Goal: Task Accomplishment & Management: Complete application form

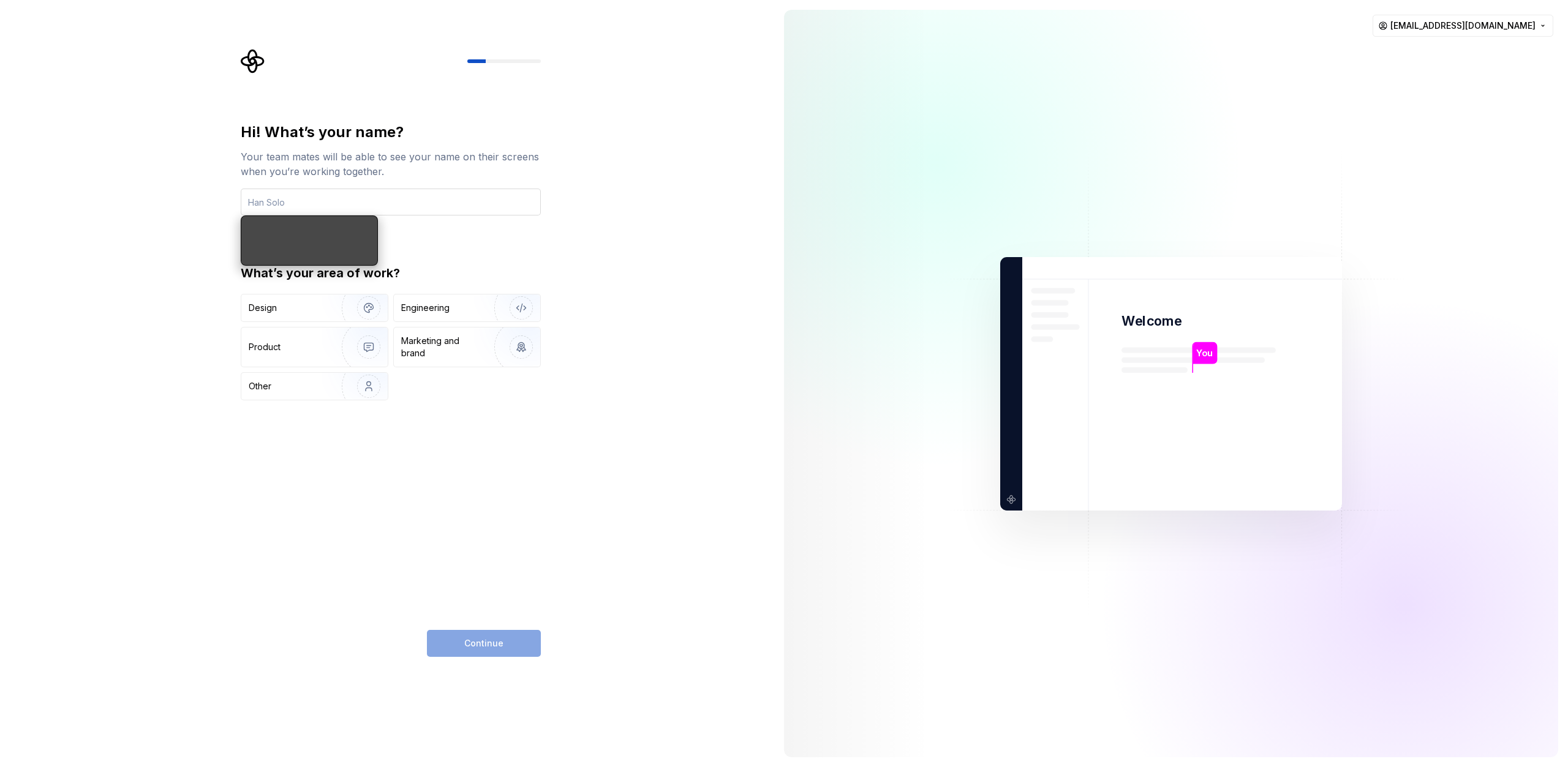
click at [322, 199] on input "text" at bounding box center [391, 202] width 300 height 27
click at [309, 199] on input "text" at bounding box center [391, 202] width 300 height 27
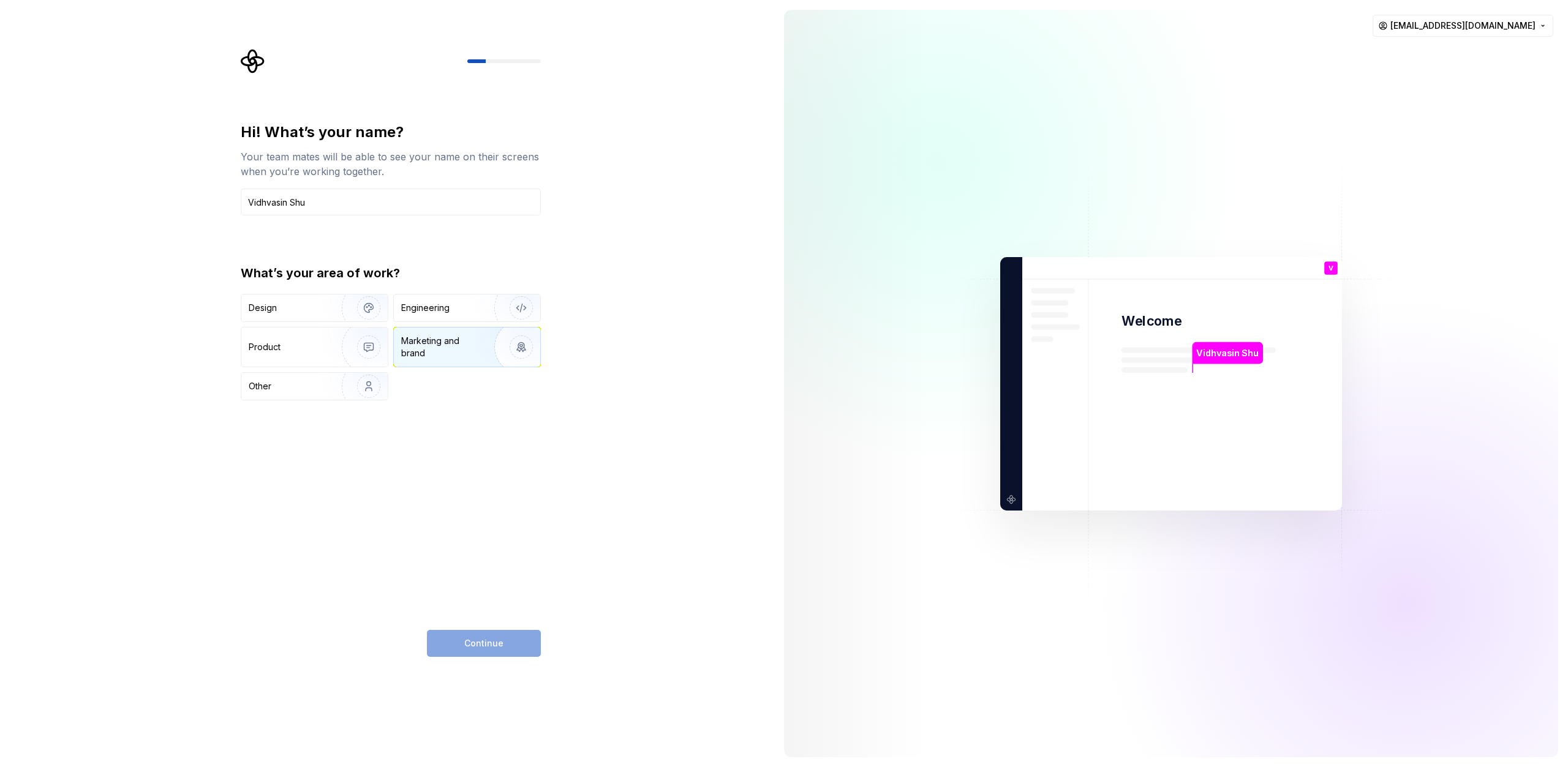
type input "Vidhvasin Shu"
click at [329, 344] on img "button" at bounding box center [361, 347] width 78 height 82
click at [414, 345] on div "Marketing and brand" at bounding box center [442, 347] width 82 height 24
click at [401, 352] on div "Marketing and brand" at bounding box center [467, 347] width 146 height 39
click at [456, 651] on button "Continue" at bounding box center [484, 643] width 114 height 27
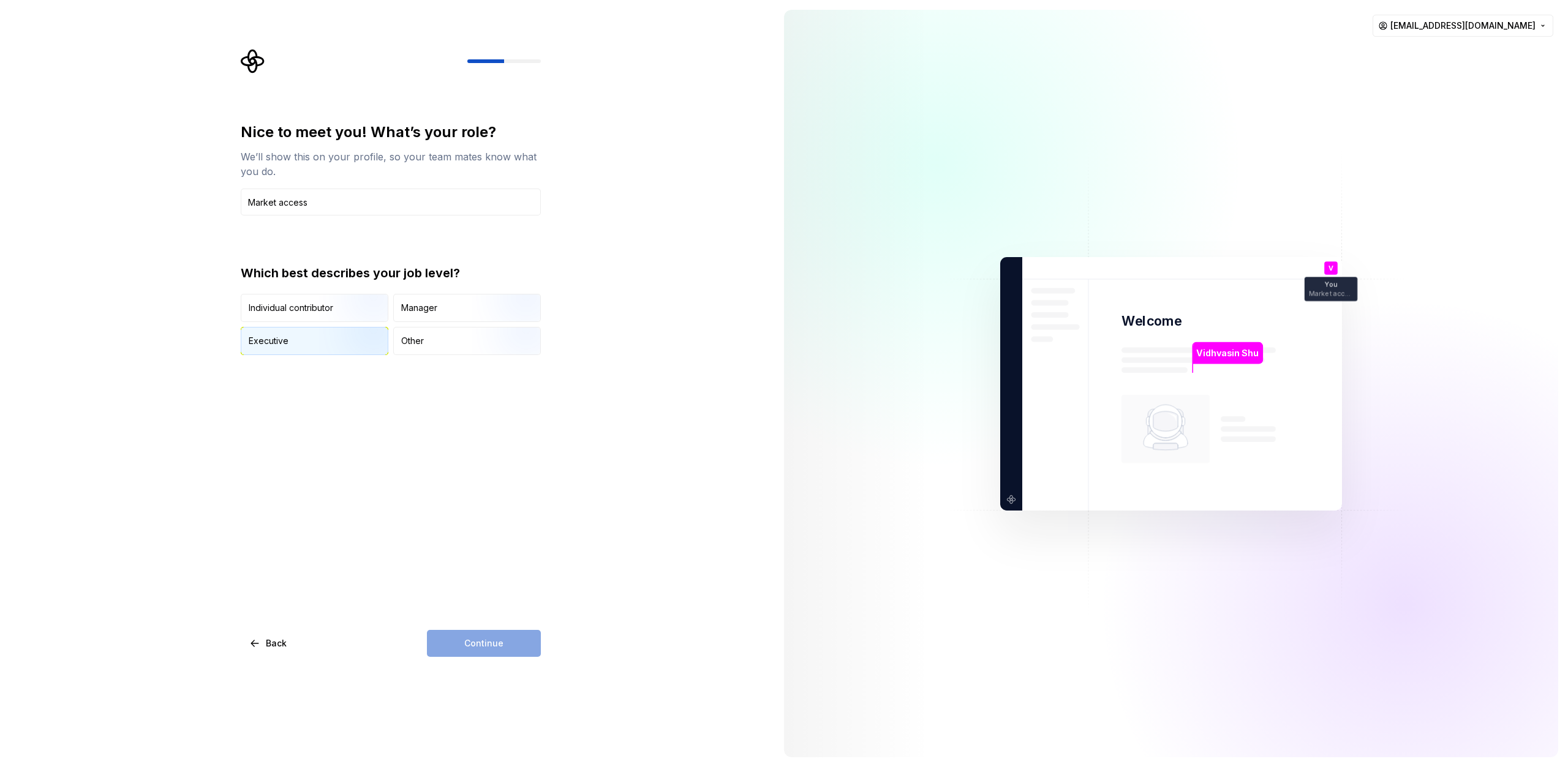
type input "Market access"
click at [334, 344] on img "button" at bounding box center [358, 356] width 78 height 82
click at [483, 645] on span "Continue" at bounding box center [484, 643] width 39 height 12
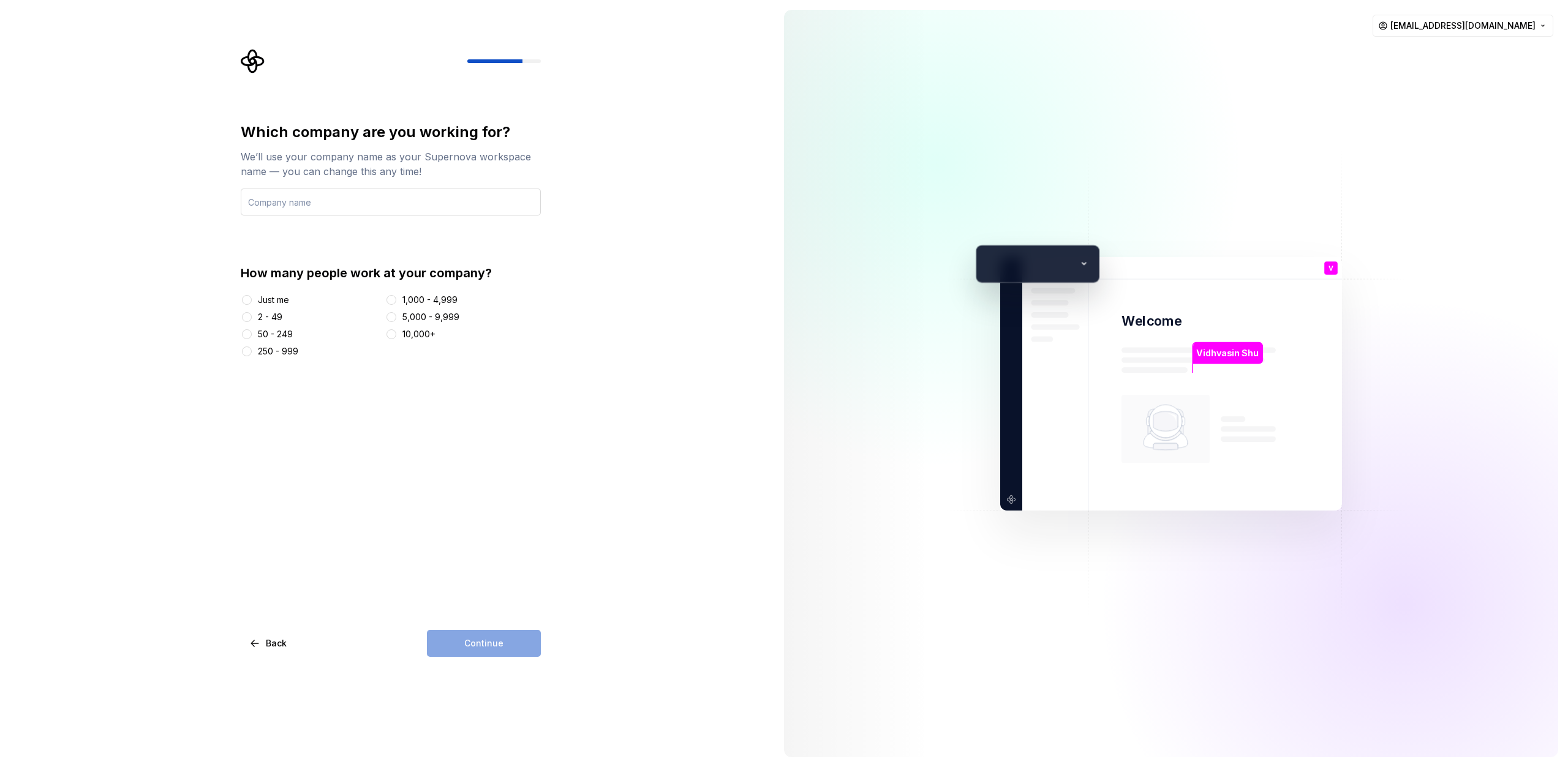
click at [370, 205] on input "text" at bounding box center [391, 202] width 300 height 27
type input "ABT"
click at [271, 314] on div "2 - 49" at bounding box center [270, 317] width 24 height 12
click at [252, 314] on button "2 - 49" at bounding box center [247, 317] width 10 height 10
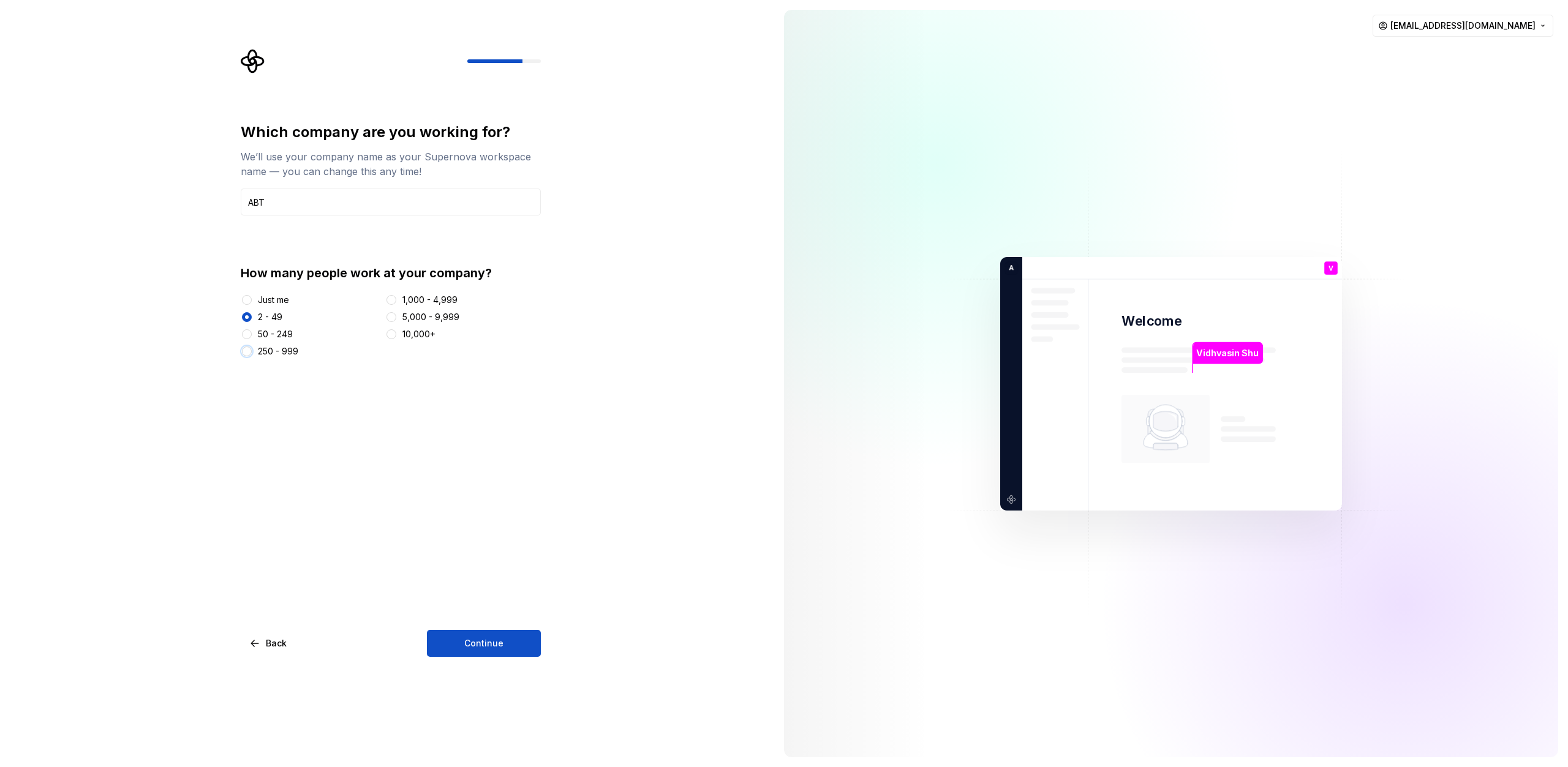
click at [247, 350] on button "250 - 999" at bounding box center [247, 352] width 10 height 10
click at [458, 641] on button "Continue" at bounding box center [484, 643] width 114 height 27
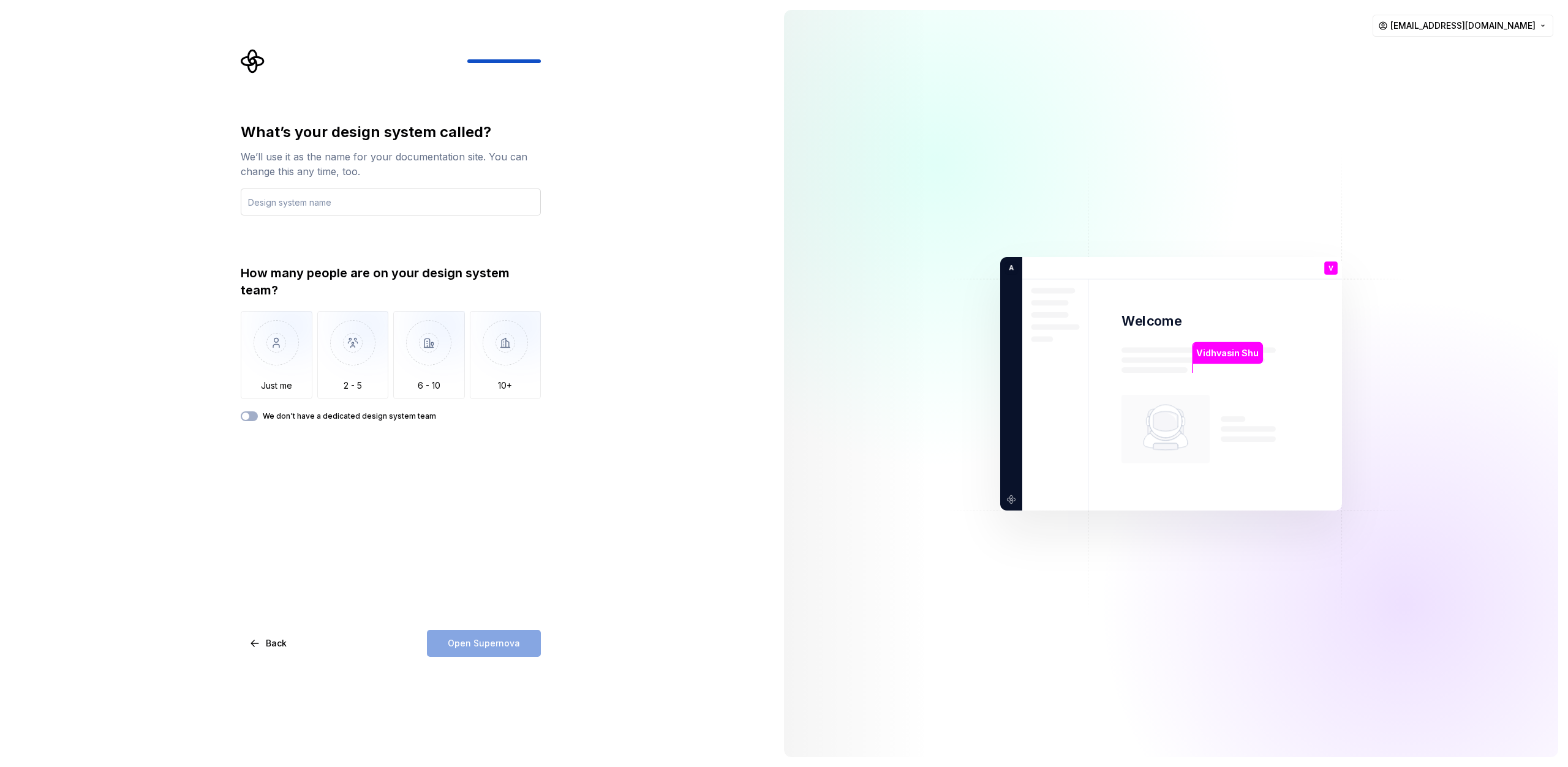
click at [304, 209] on input "text" at bounding box center [391, 202] width 300 height 27
click at [339, 379] on img "button" at bounding box center [353, 352] width 72 height 82
click at [272, 417] on label "We don't have a dedicated design system team" at bounding box center [349, 417] width 173 height 10
click at [258, 417] on button "We don't have a dedicated design system team" at bounding box center [249, 417] width 17 height 10
click at [314, 204] on input "text" at bounding box center [391, 202] width 300 height 27
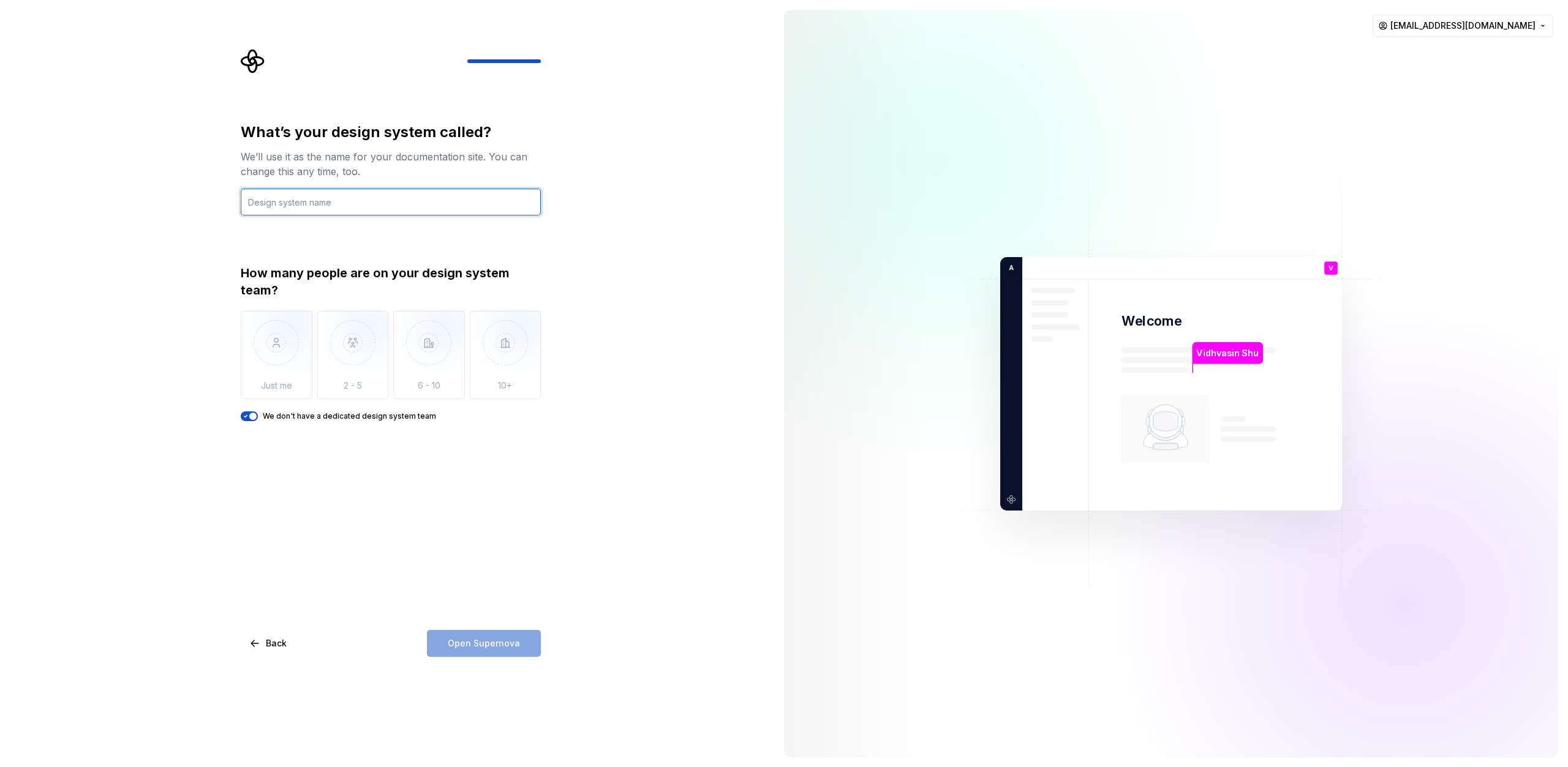
type input "T"
type input "TaskMania"
click at [507, 650] on button "Open Supernova" at bounding box center [484, 643] width 114 height 27
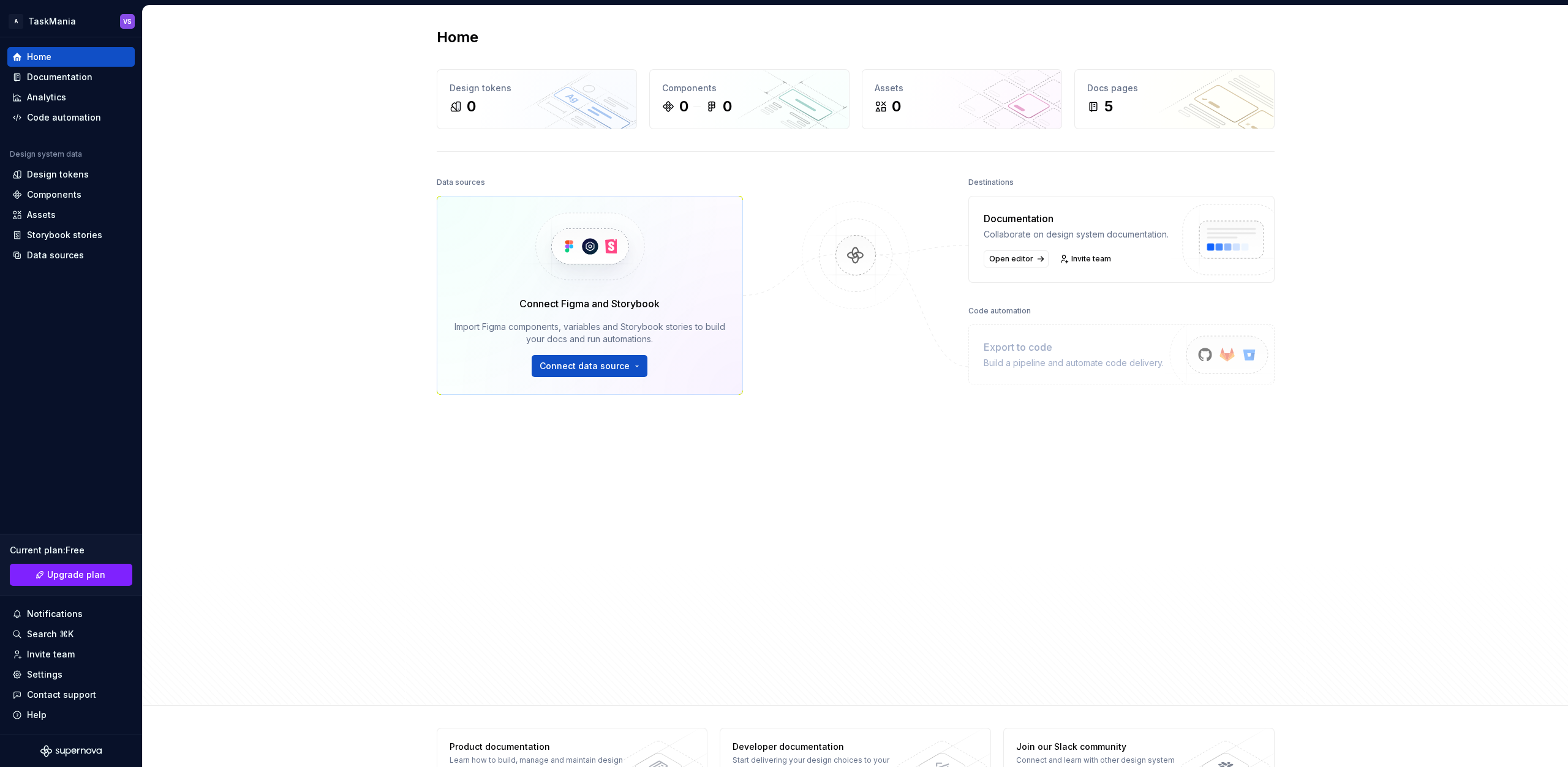
scroll to position [43, 0]
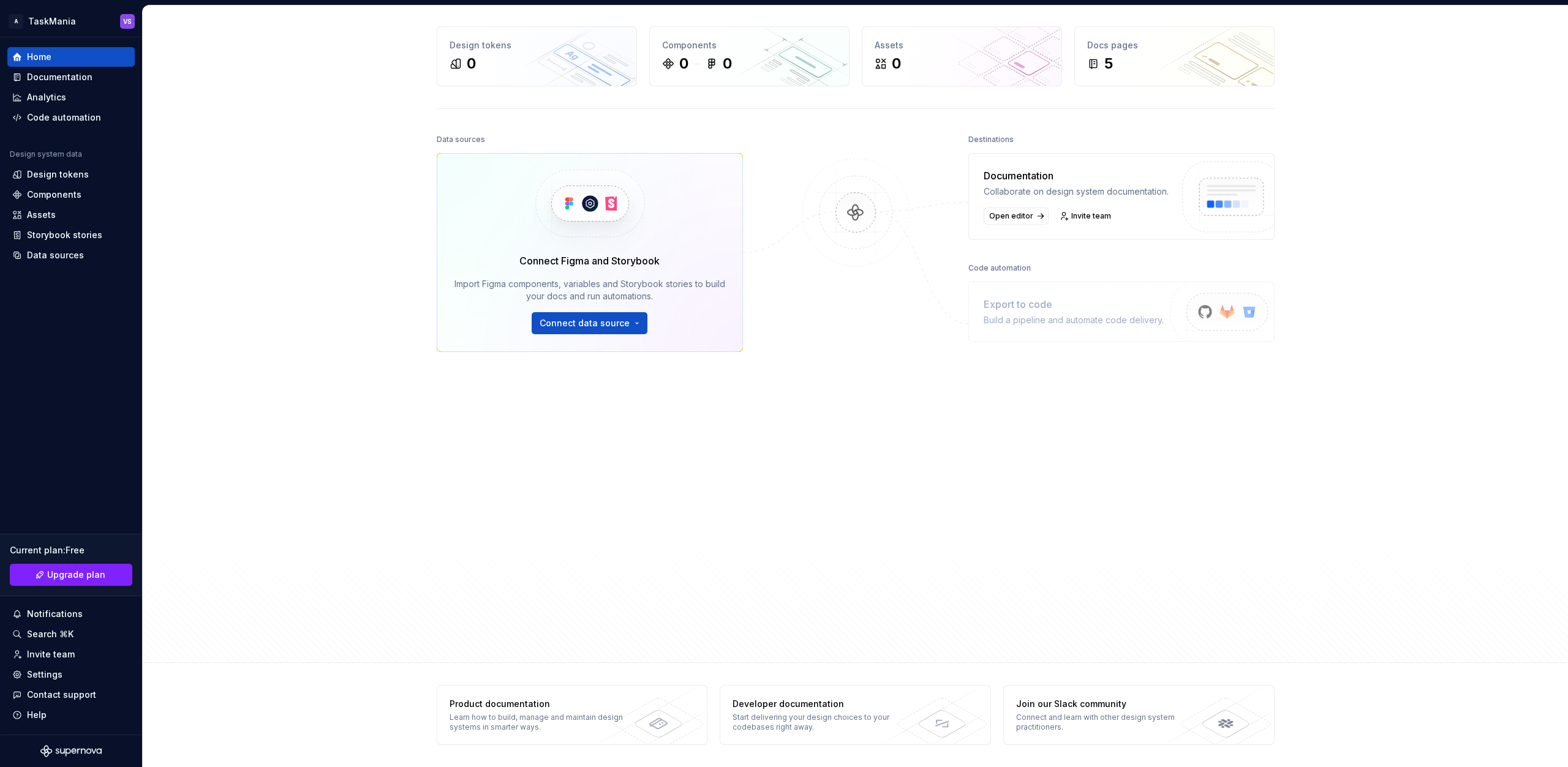
click at [850, 212] on img at bounding box center [856, 225] width 119 height 133
click at [1024, 192] on div "Collaborate on design system documentation." at bounding box center [1076, 192] width 185 height 12
click at [72, 120] on div "Code automation" at bounding box center [64, 117] width 74 height 12
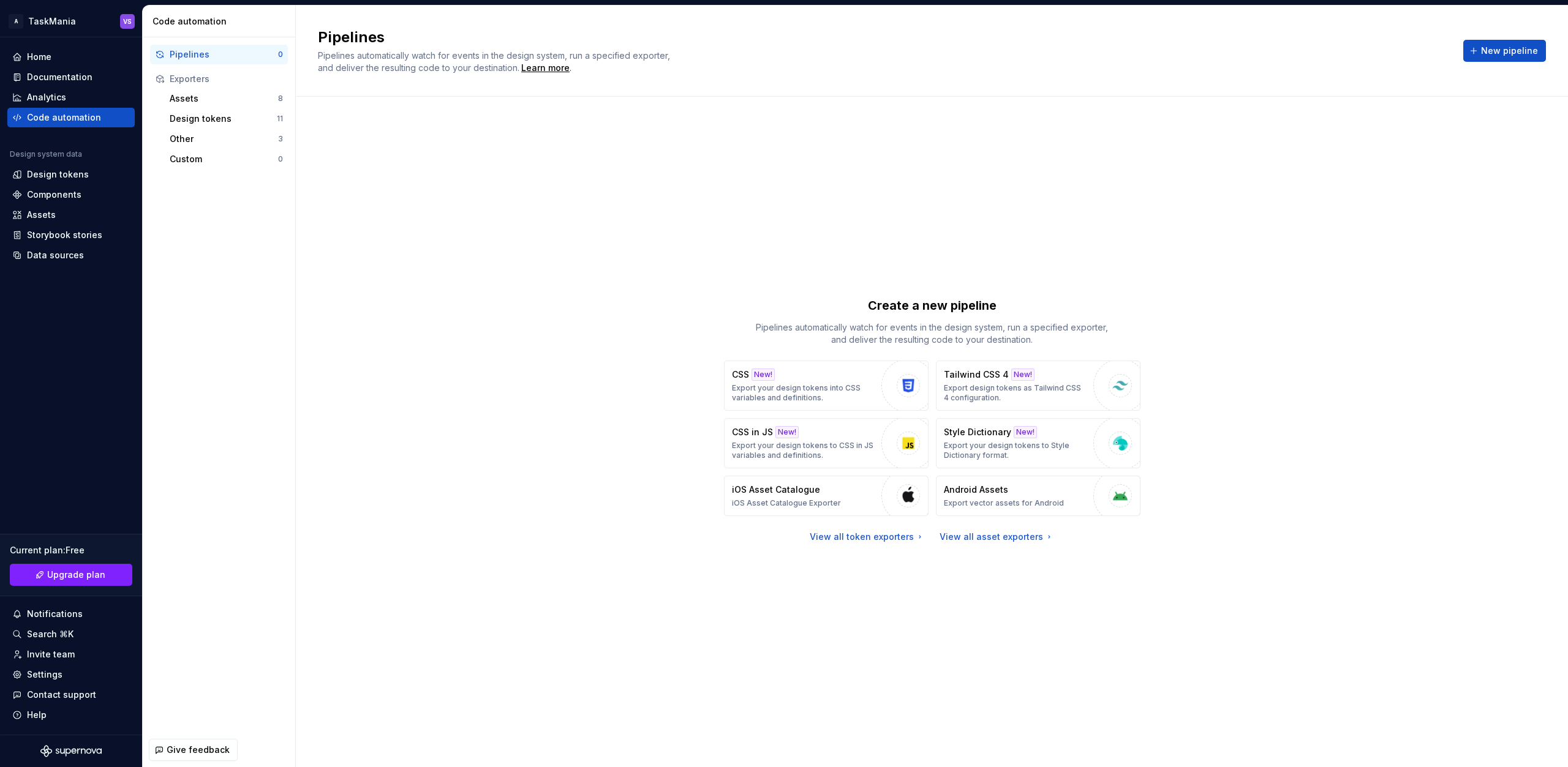
click at [204, 17] on div "Code automation" at bounding box center [221, 22] width 138 height 12
click at [69, 172] on div "Design tokens" at bounding box center [57, 175] width 62 height 12
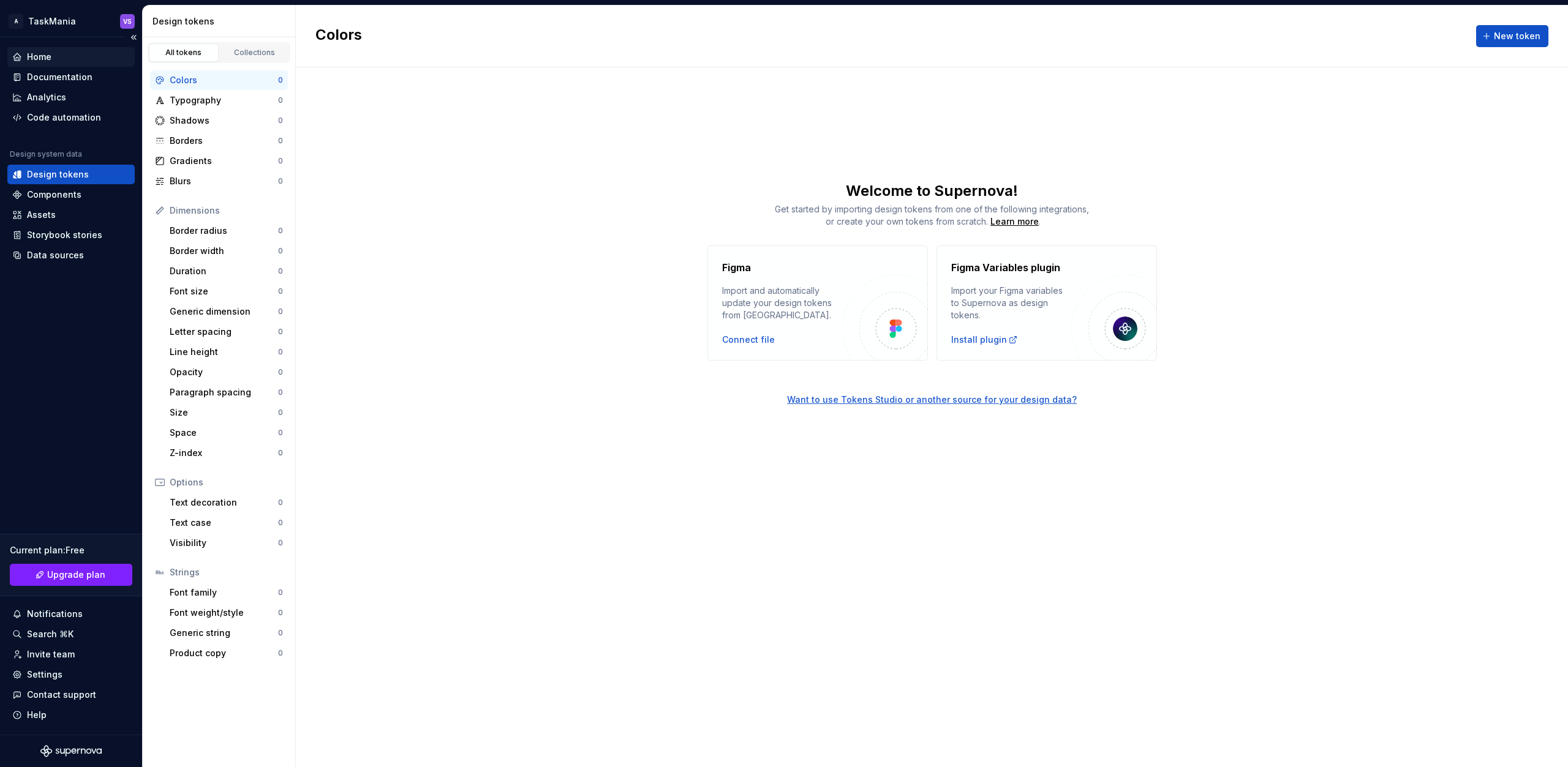
click at [88, 57] on div "Home" at bounding box center [71, 57] width 117 height 12
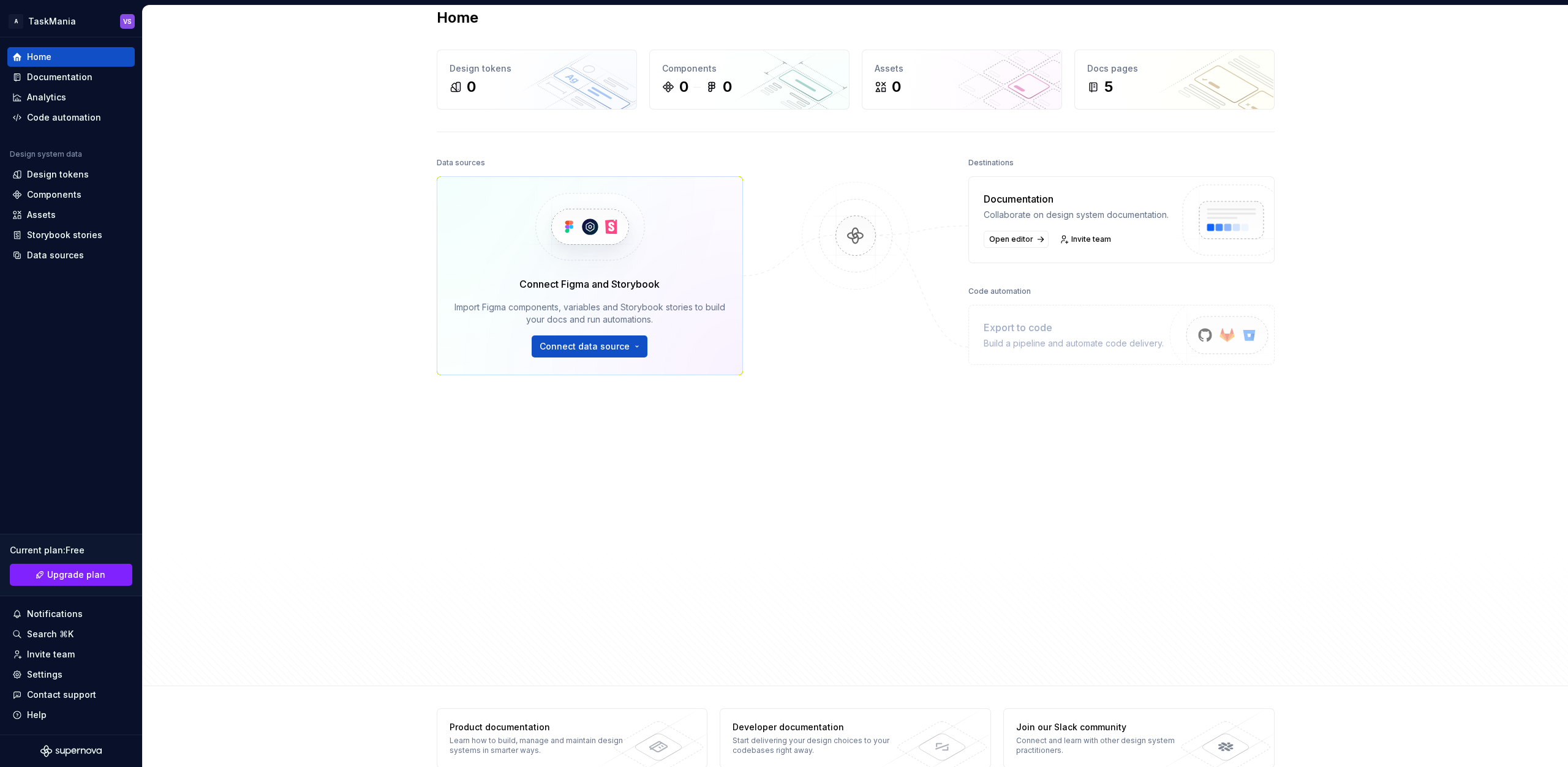
scroll to position [43, 0]
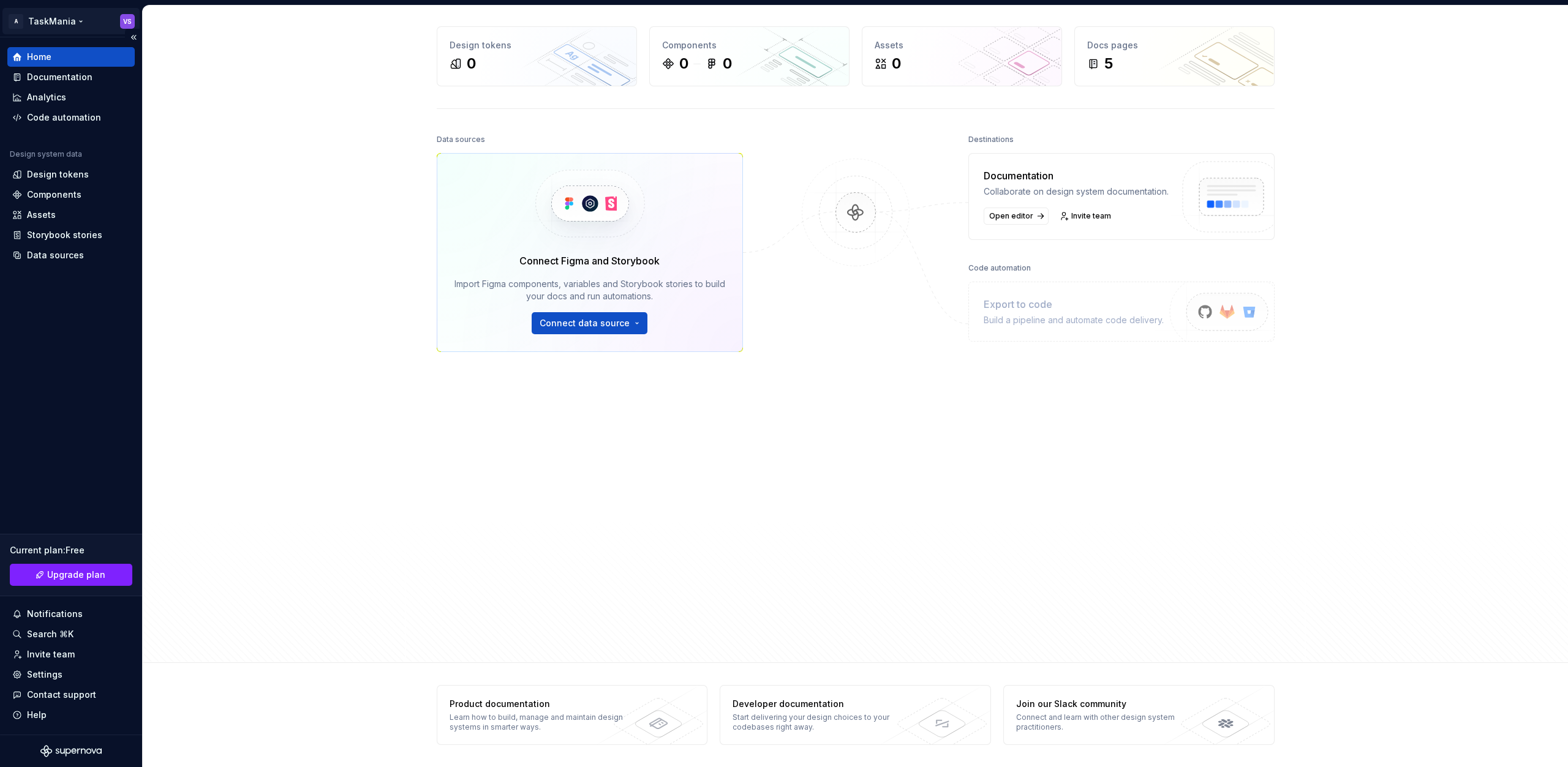
click at [37, 19] on html "A TaskMania VS Home Documentation Analytics Code automation Design system data …" at bounding box center [784, 384] width 1568 height 767
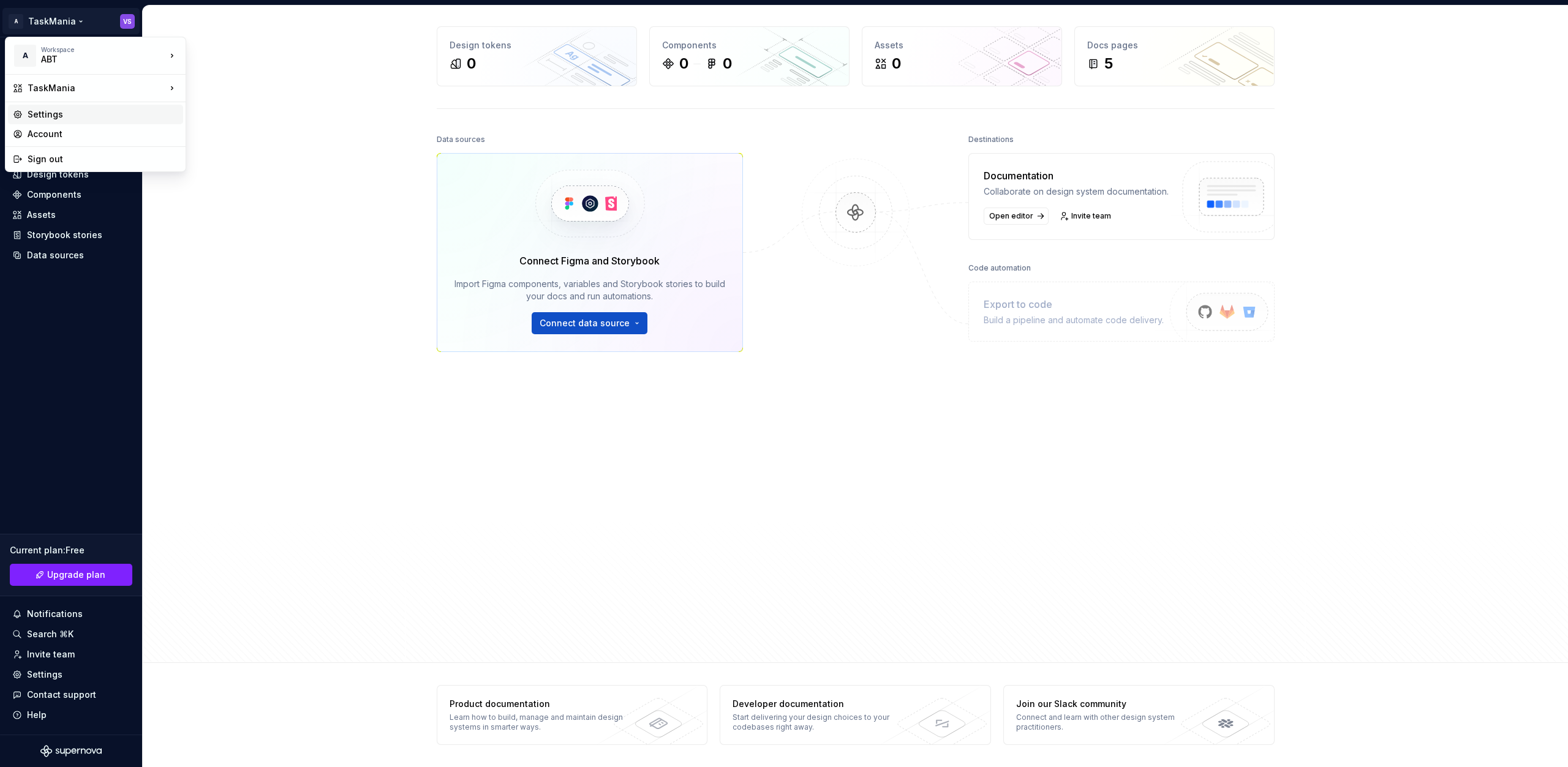
click at [57, 116] on div "Settings" at bounding box center [102, 114] width 151 height 12
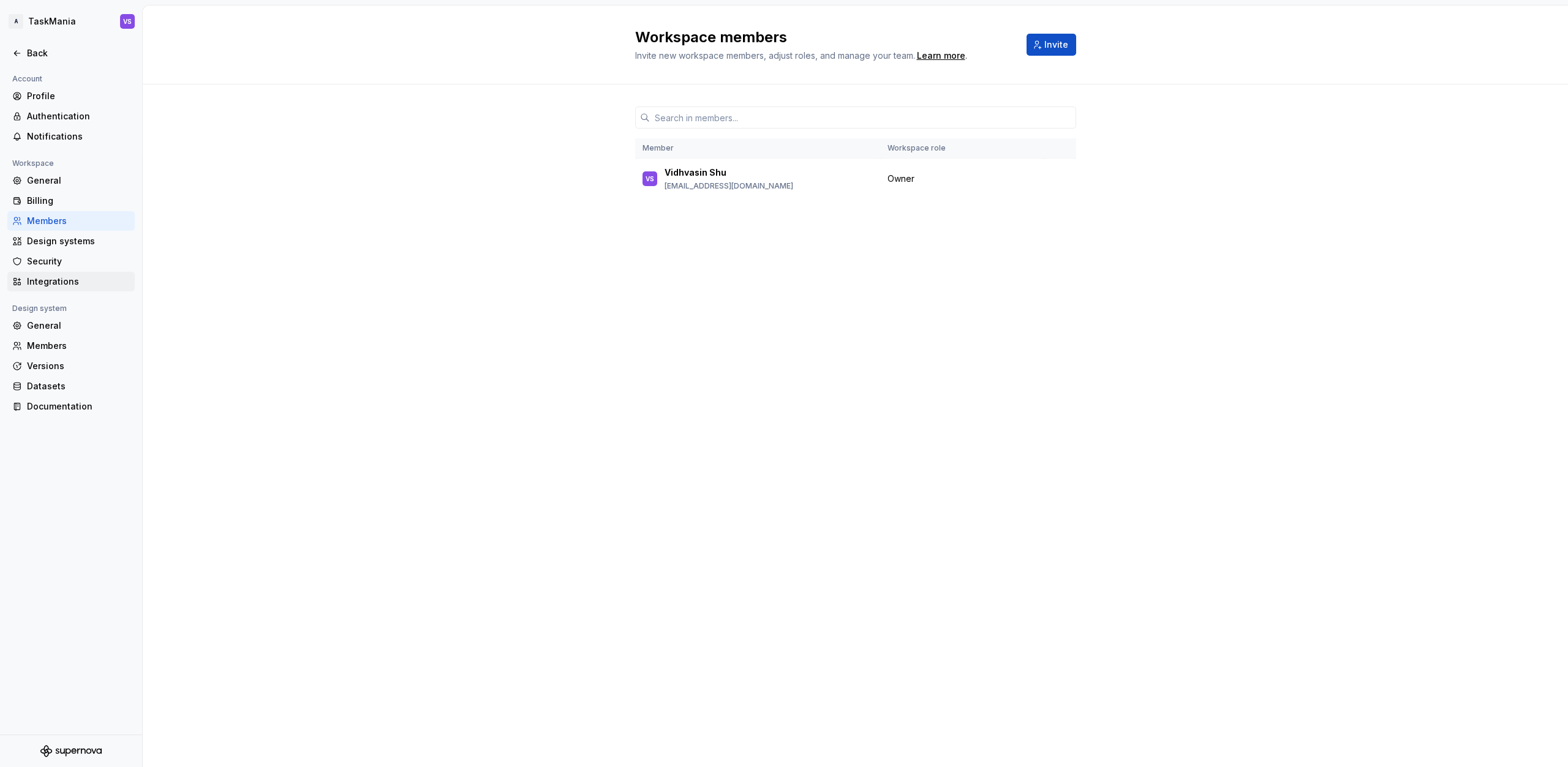
click at [63, 284] on div "Integrations" at bounding box center [78, 282] width 103 height 12
